Goal: Task Accomplishment & Management: Use online tool/utility

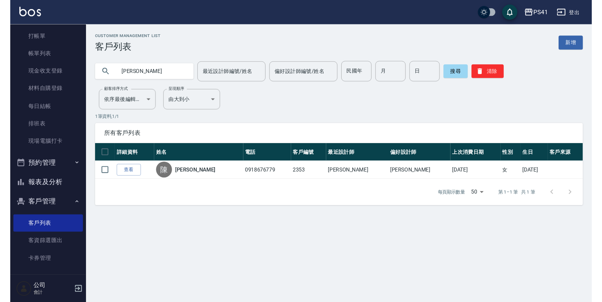
scroll to position [48, 0]
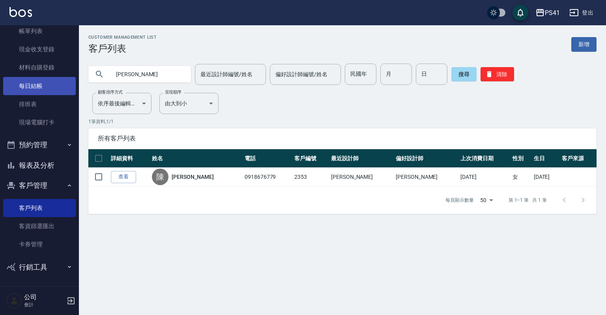
drag, startPoint x: 41, startPoint y: 105, endPoint x: 41, endPoint y: 93, distance: 11.8
click at [41, 105] on link "排班表" at bounding box center [39, 104] width 73 height 18
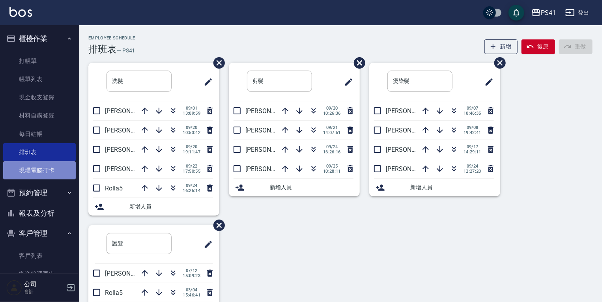
click at [41, 167] on link "現場電腦打卡" at bounding box center [39, 170] width 73 height 18
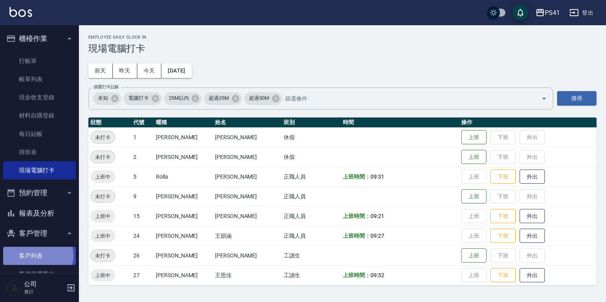
click at [37, 255] on link "客戶列表" at bounding box center [39, 256] width 73 height 18
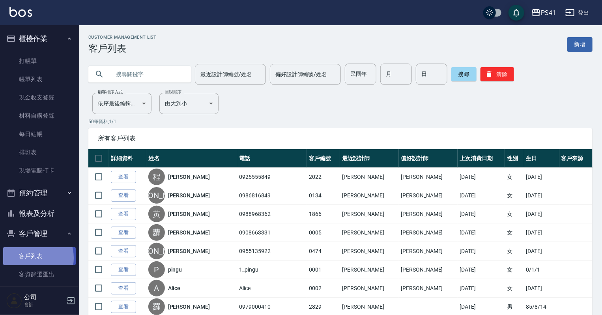
click at [28, 258] on link "客戶列表" at bounding box center [39, 256] width 73 height 18
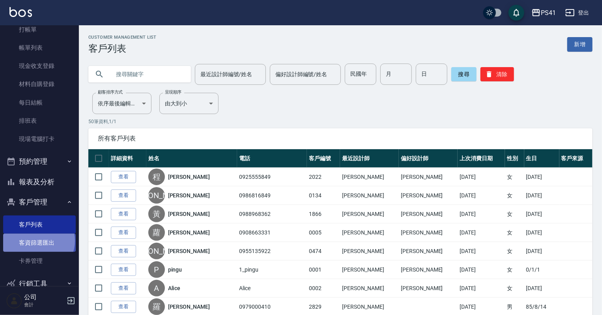
click at [38, 241] on link "客資篩選匯出" at bounding box center [39, 242] width 73 height 18
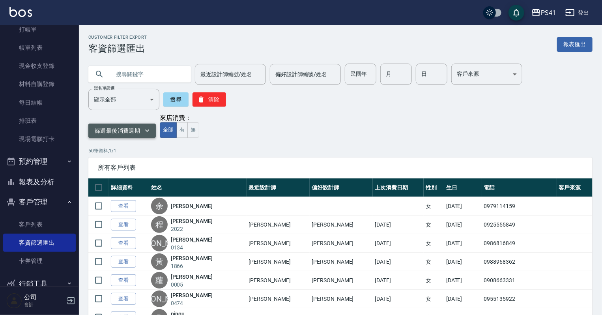
click at [145, 134] on icon "button" at bounding box center [147, 131] width 8 height 8
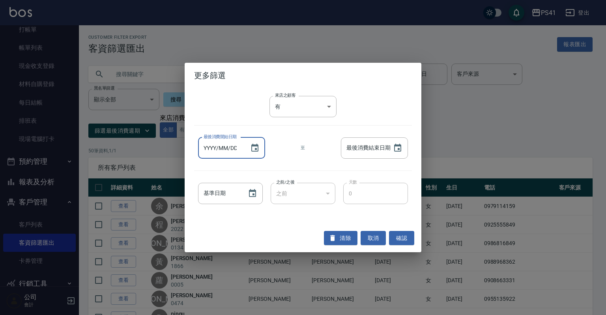
type input "YYYY/MM/DD"
click at [238, 149] on input "YYYY/MM/DD" at bounding box center [220, 147] width 44 height 21
click at [255, 149] on icon "Choose date" at bounding box center [254, 148] width 7 height 8
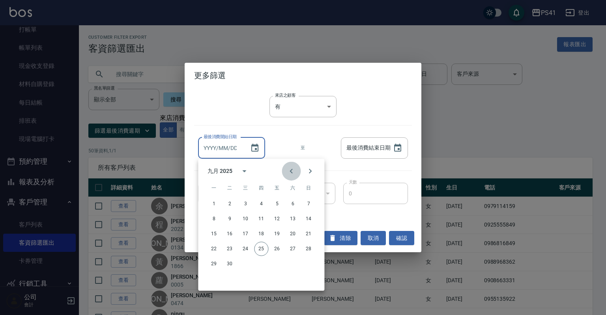
click at [288, 170] on icon "Previous month" at bounding box center [290, 170] width 9 height 9
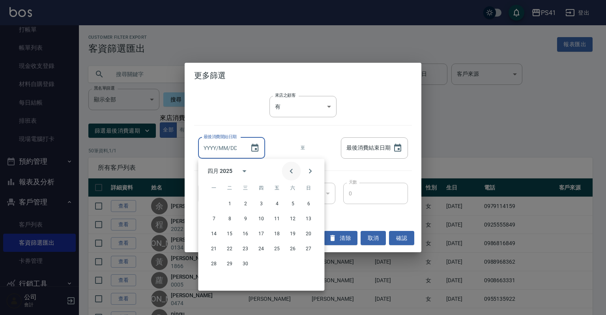
click at [285, 170] on button "Previous month" at bounding box center [291, 170] width 19 height 19
click at [292, 206] on button "1" at bounding box center [292, 203] width 14 height 14
type input "[DATE]"
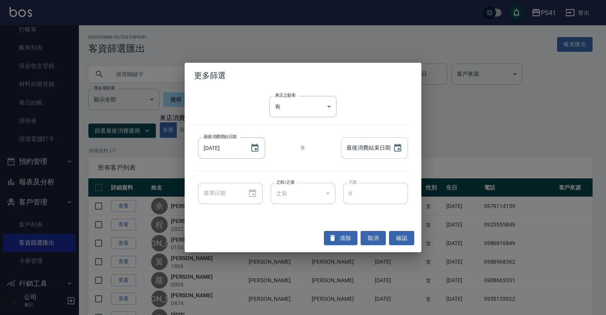
type input "YYYY/MM/DD"
click at [364, 146] on input "YYYY/MM/DD" at bounding box center [363, 147] width 44 height 21
click at [399, 147] on icon "Choose date" at bounding box center [397, 147] width 9 height 9
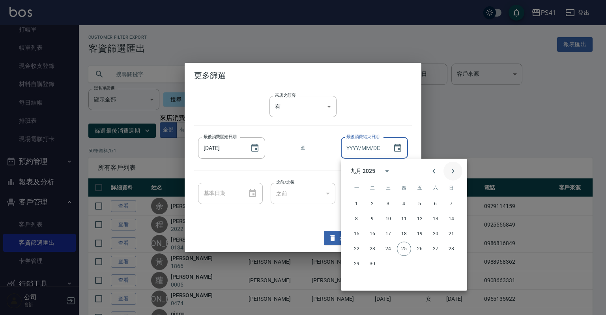
click at [449, 169] on icon "Next month" at bounding box center [452, 170] width 9 height 9
click at [434, 173] on icon "Previous month" at bounding box center [433, 170] width 9 height 9
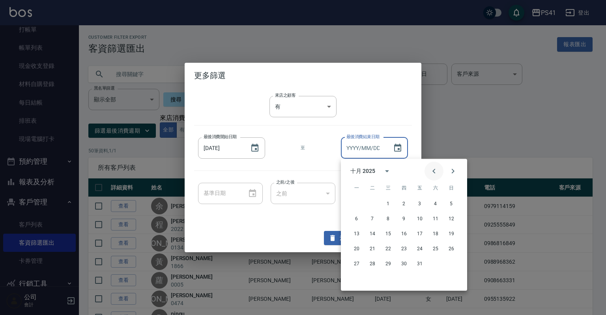
click at [434, 173] on icon "Previous month" at bounding box center [433, 170] width 9 height 9
click at [402, 260] on button "31" at bounding box center [404, 263] width 14 height 14
type input "[DATE]"
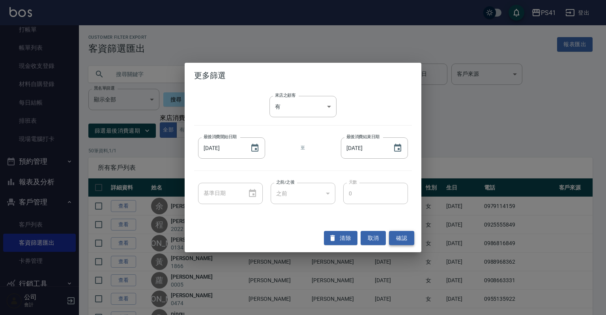
click at [395, 239] on button "確認" at bounding box center [401, 238] width 25 height 15
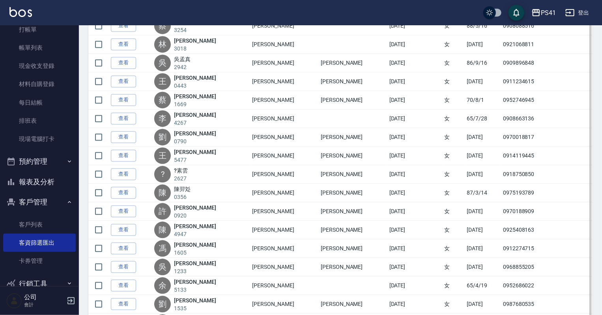
scroll to position [842, 0]
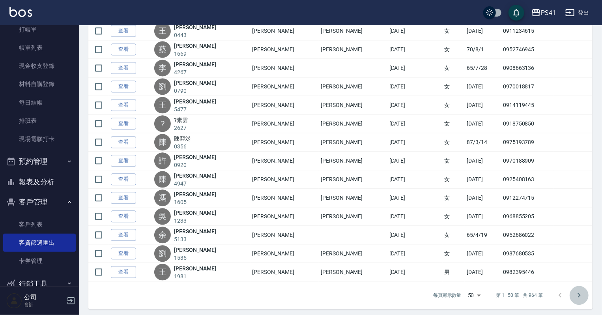
click at [580, 293] on icon "Go to next page" at bounding box center [579, 295] width 3 height 5
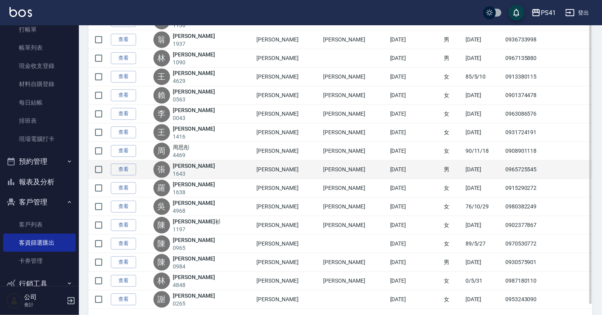
scroll to position [842, 0]
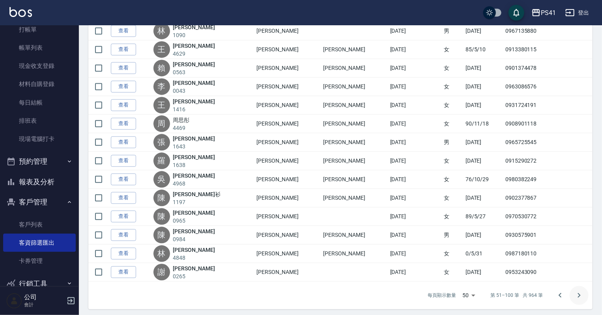
click at [576, 294] on icon "Go to next page" at bounding box center [578, 294] width 9 height 9
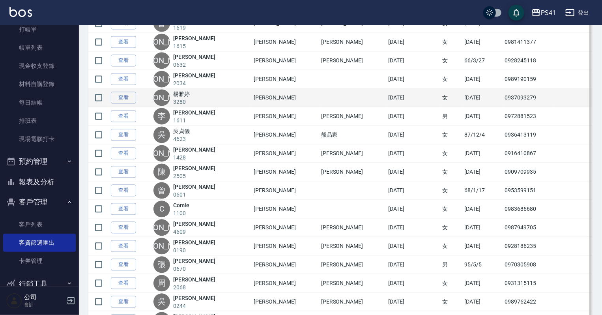
scroll to position [842, 0]
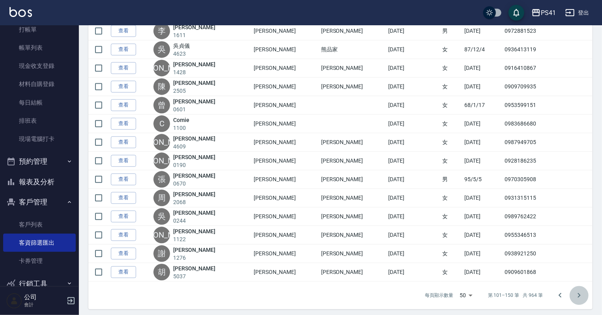
click at [579, 290] on icon "Go to next page" at bounding box center [578, 294] width 9 height 9
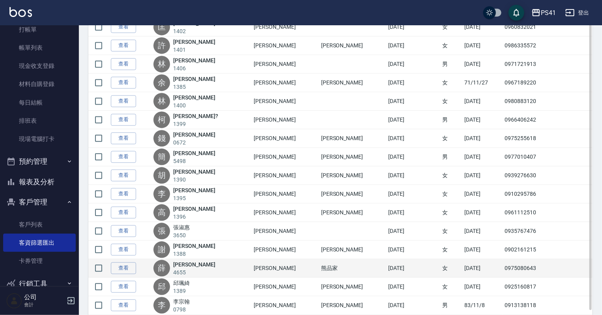
scroll to position [820, 0]
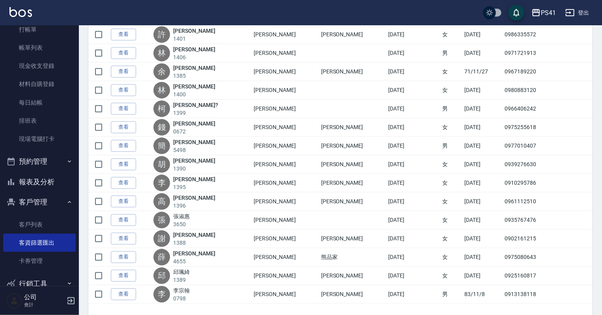
click at [579, 312] on icon "Go to next page" at bounding box center [578, 316] width 9 height 9
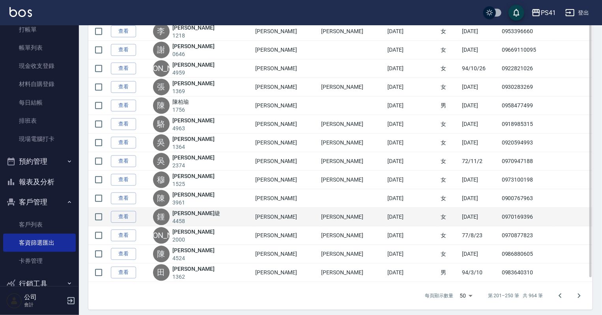
scroll to position [842, 0]
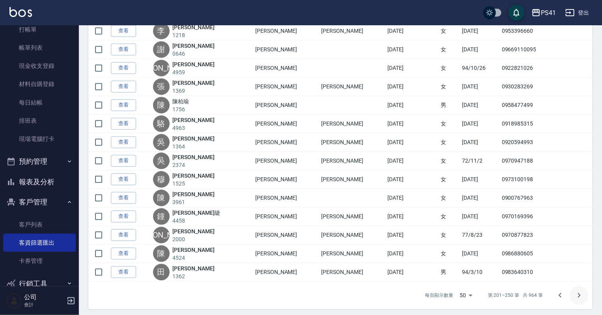
click at [579, 293] on icon "Go to next page" at bounding box center [579, 295] width 3 height 5
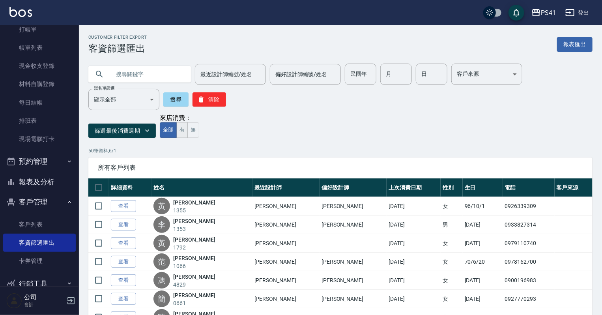
click at [181, 131] on button "有" at bounding box center [181, 129] width 11 height 15
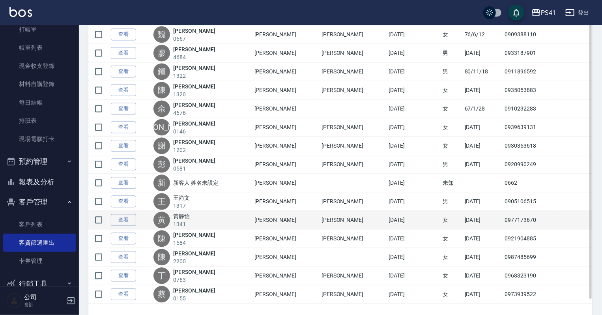
scroll to position [842, 0]
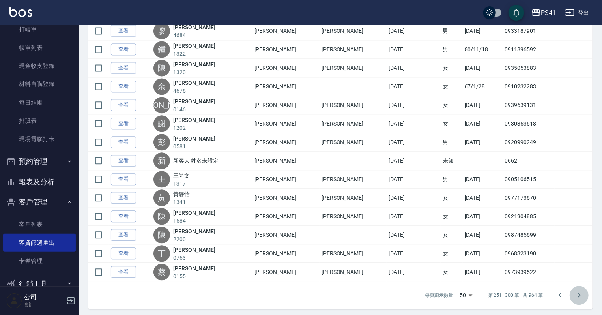
click at [574, 293] on icon "Go to next page" at bounding box center [578, 294] width 9 height 9
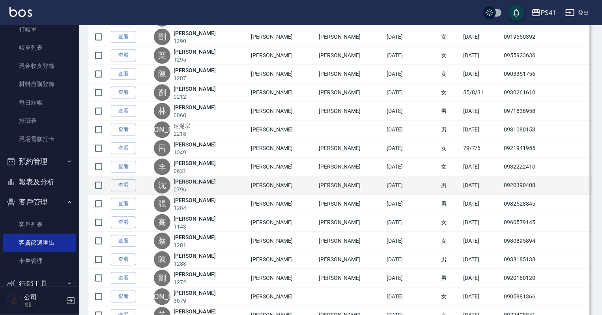
scroll to position [842, 0]
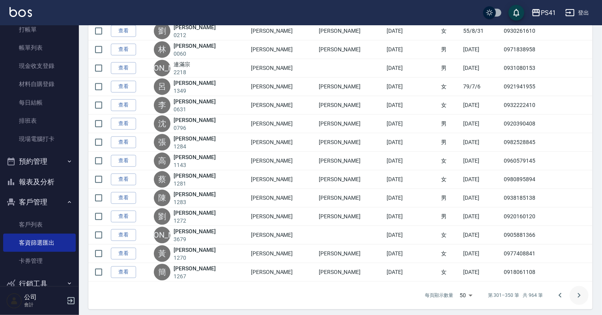
click at [576, 293] on icon "Go to next page" at bounding box center [578, 294] width 9 height 9
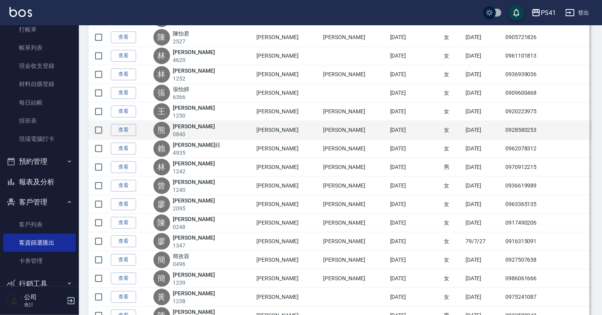
scroll to position [842, 0]
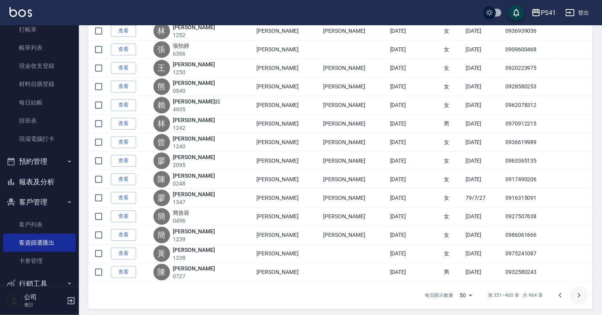
click at [580, 290] on icon "Go to next page" at bounding box center [578, 294] width 9 height 9
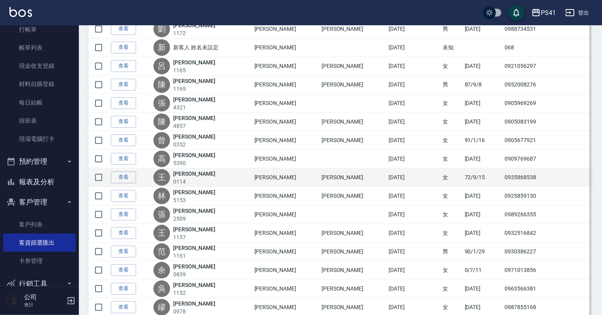
scroll to position [842, 0]
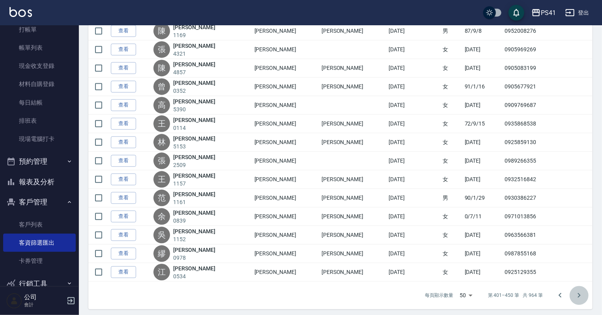
click at [578, 290] on icon "Go to next page" at bounding box center [578, 294] width 9 height 9
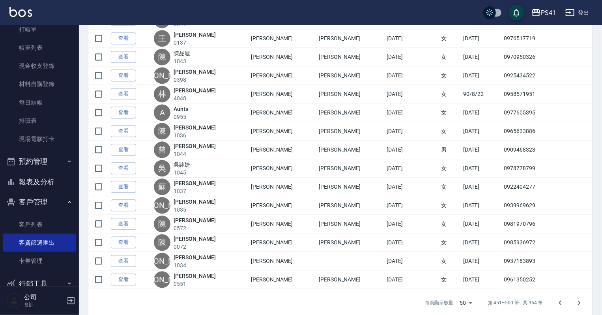
scroll to position [842, 0]
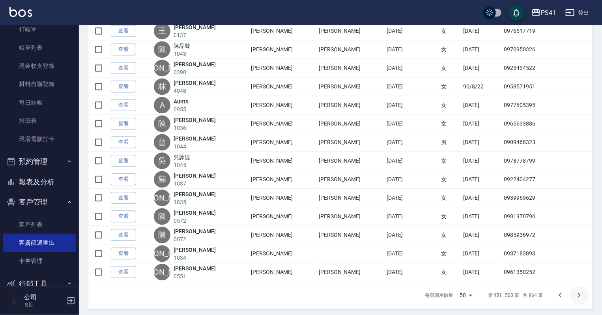
click at [582, 290] on icon "Go to next page" at bounding box center [578, 294] width 9 height 9
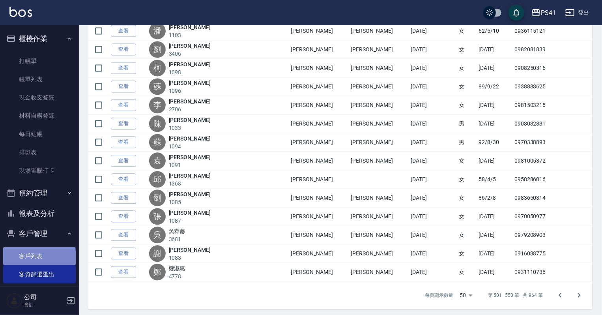
click at [39, 259] on link "客戶列表" at bounding box center [39, 256] width 73 height 18
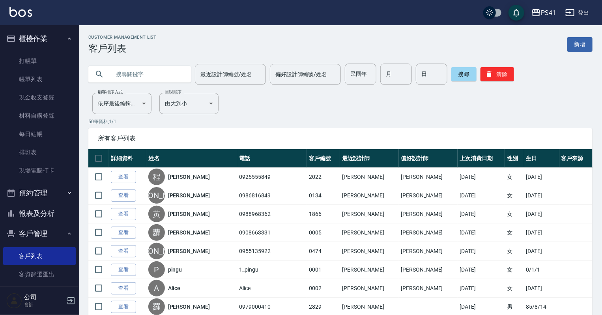
click at [132, 70] on input "text" at bounding box center [147, 73] width 74 height 21
click at [149, 70] on input "text" at bounding box center [147, 73] width 74 height 21
type input "0909087997"
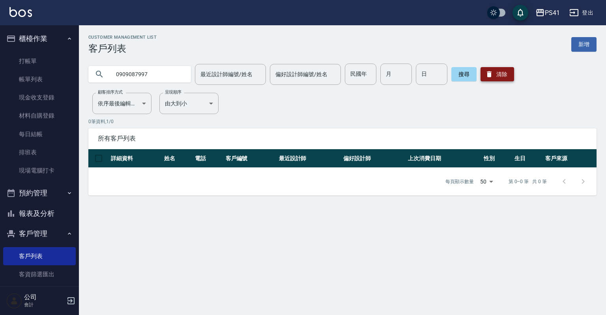
click at [492, 74] on button "清除" at bounding box center [497, 74] width 34 height 14
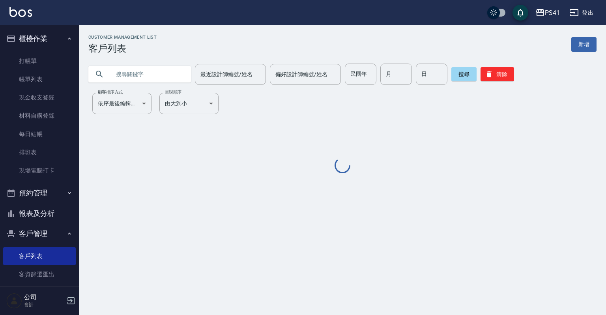
click at [162, 72] on input "text" at bounding box center [147, 73] width 74 height 21
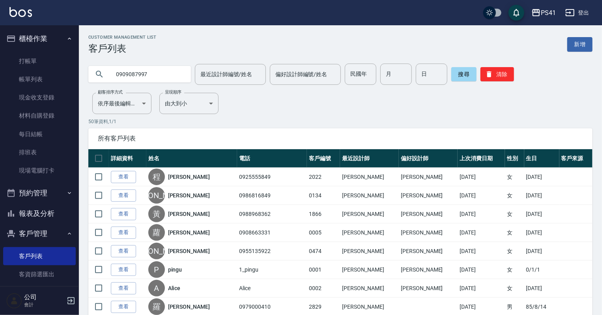
type input "0909087997"
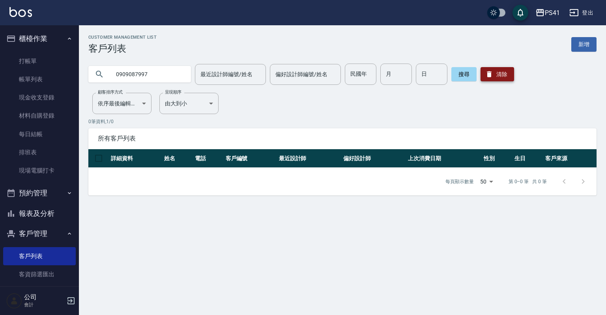
click at [491, 77] on icon "button" at bounding box center [489, 74] width 8 height 8
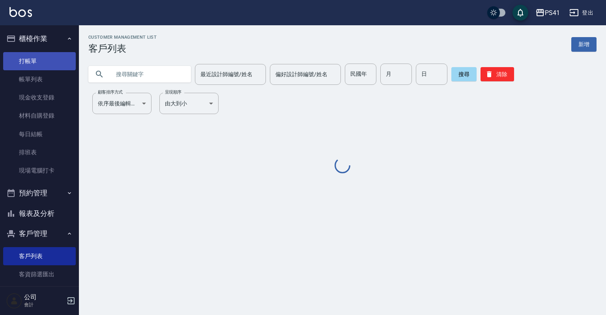
click at [39, 65] on link "打帳單" at bounding box center [39, 61] width 73 height 18
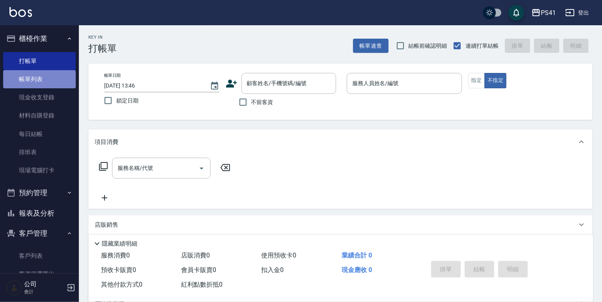
click at [58, 79] on link "帳單列表" at bounding box center [39, 79] width 73 height 18
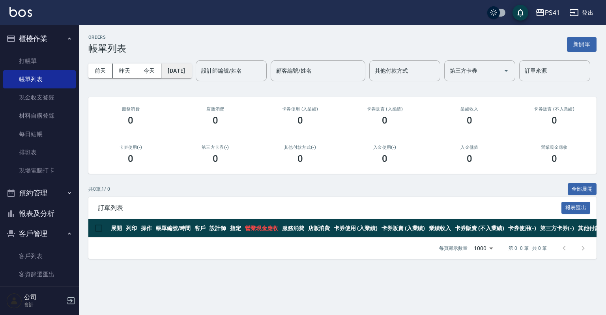
click at [177, 71] on button "[DATE]" at bounding box center [176, 70] width 30 height 15
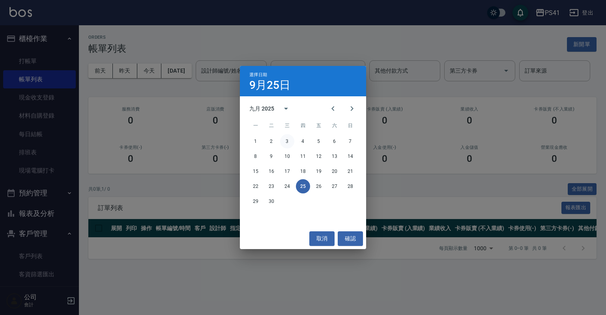
click at [286, 138] on button "3" at bounding box center [287, 141] width 14 height 14
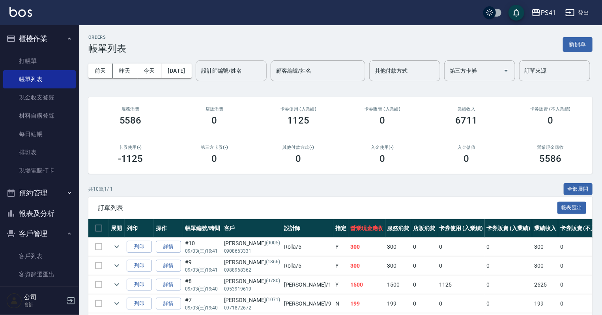
click at [199, 78] on input "設計師編號/姓名" at bounding box center [231, 71] width 64 height 14
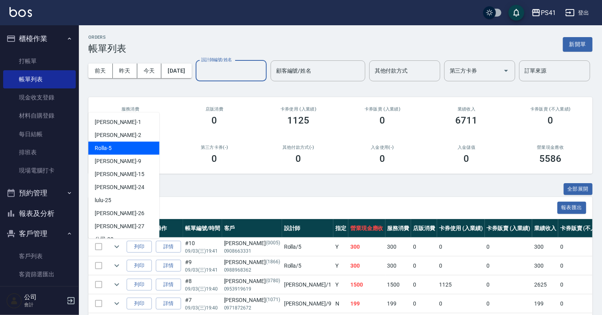
click at [131, 148] on div "Rolla -5" at bounding box center [123, 148] width 71 height 13
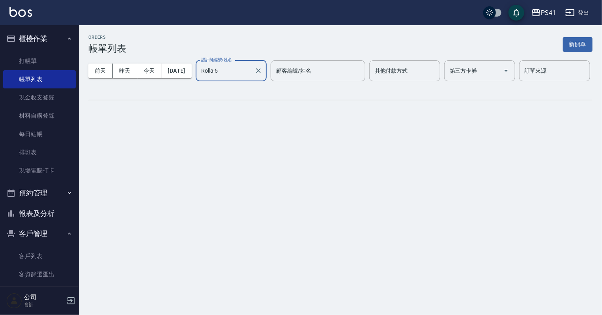
type input "Rolla-5"
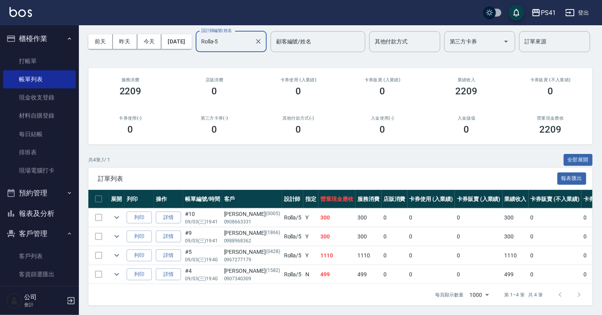
scroll to position [58, 0]
click at [118, 269] on icon "expand row" at bounding box center [116, 273] width 9 height 9
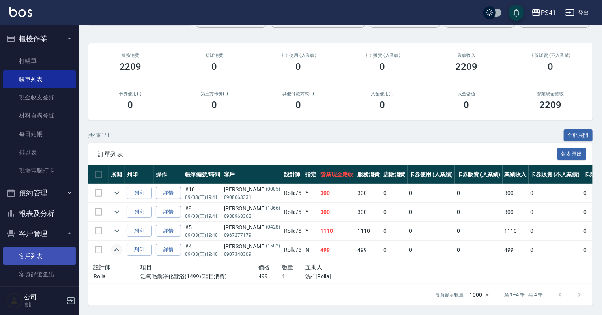
click at [57, 253] on link "客戶列表" at bounding box center [39, 256] width 73 height 18
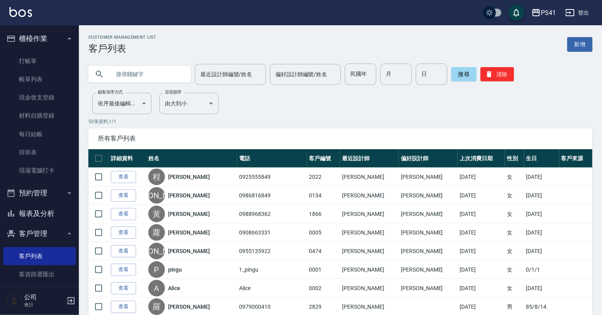
click at [146, 71] on input "text" at bounding box center [147, 73] width 74 height 21
type input "t"
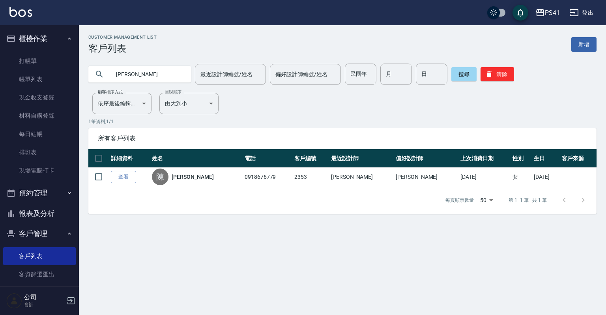
type input "陳"
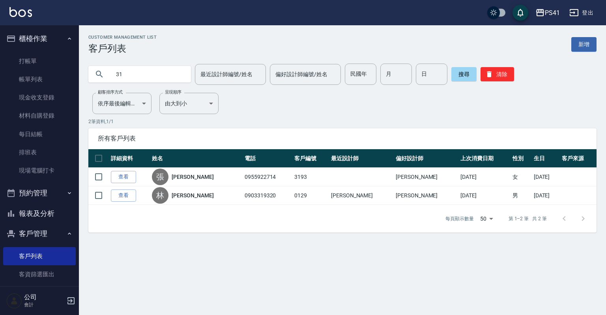
type input "3"
type input "[PERSON_NAME]"
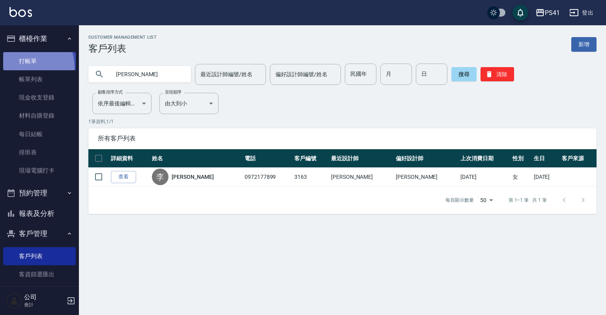
click at [13, 68] on link "打帳單" at bounding box center [39, 61] width 73 height 18
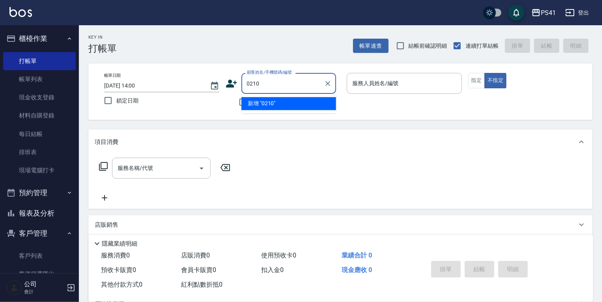
type input "0210"
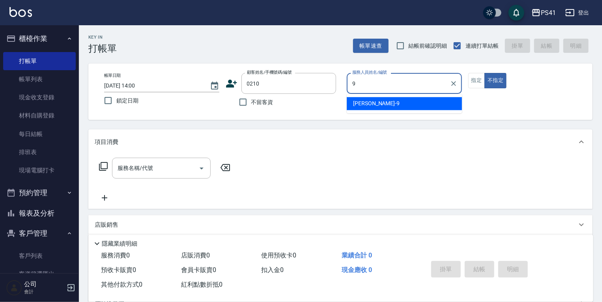
type input "[PERSON_NAME]-9"
type button "false"
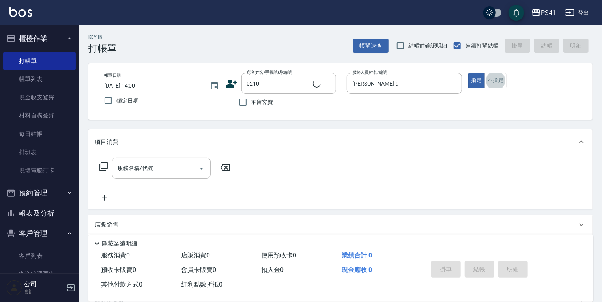
type input "[PERSON_NAME]/0900609160/0210"
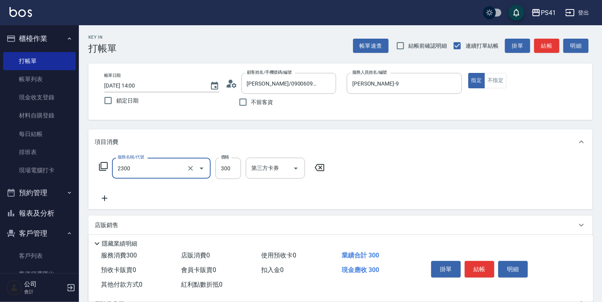
type input "剪髮(2300)"
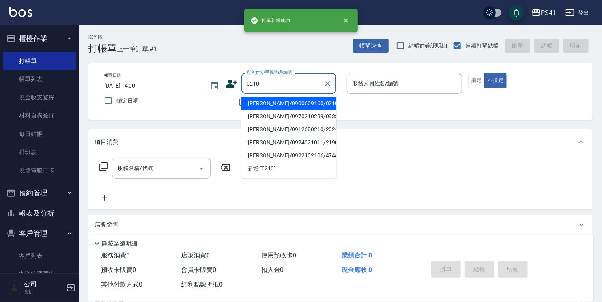
type input "[PERSON_NAME]/0900609160/0210"
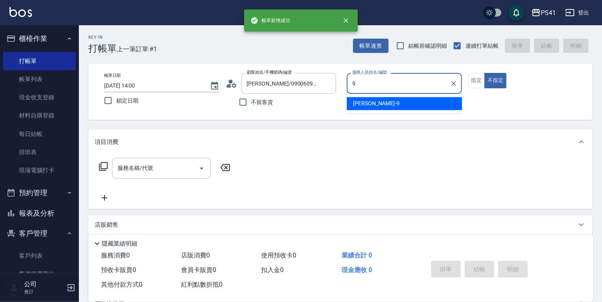
type input "[PERSON_NAME]-9"
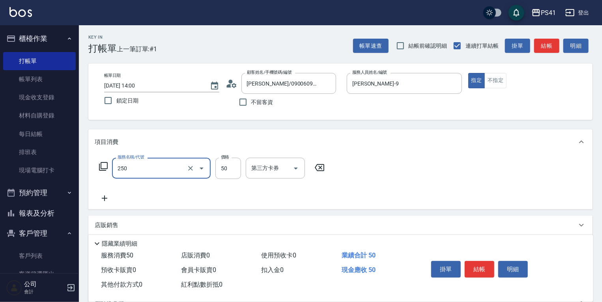
type input "剪瀏海(250)"
